Goal: Find specific page/section: Find specific page/section

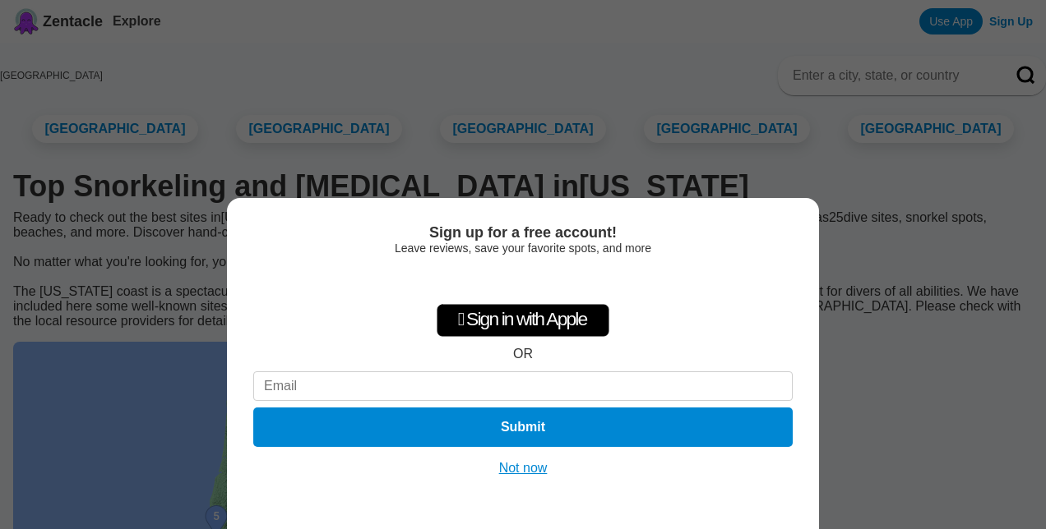
click at [517, 469] on button "Not now" at bounding box center [523, 468] width 58 height 16
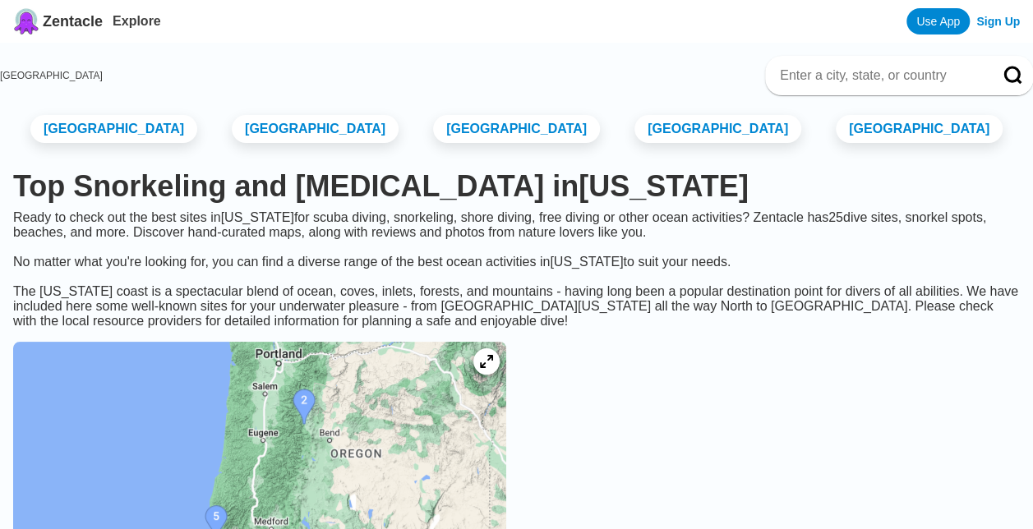
click at [801, 70] on input at bounding box center [880, 75] width 202 height 16
type input "Florida"
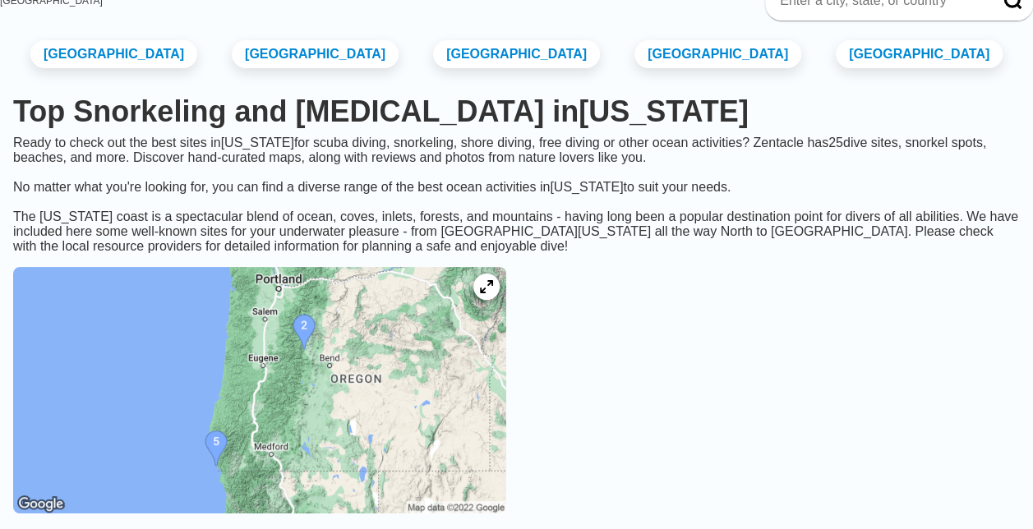
scroll to position [164, 0]
